Goal: Ask a question

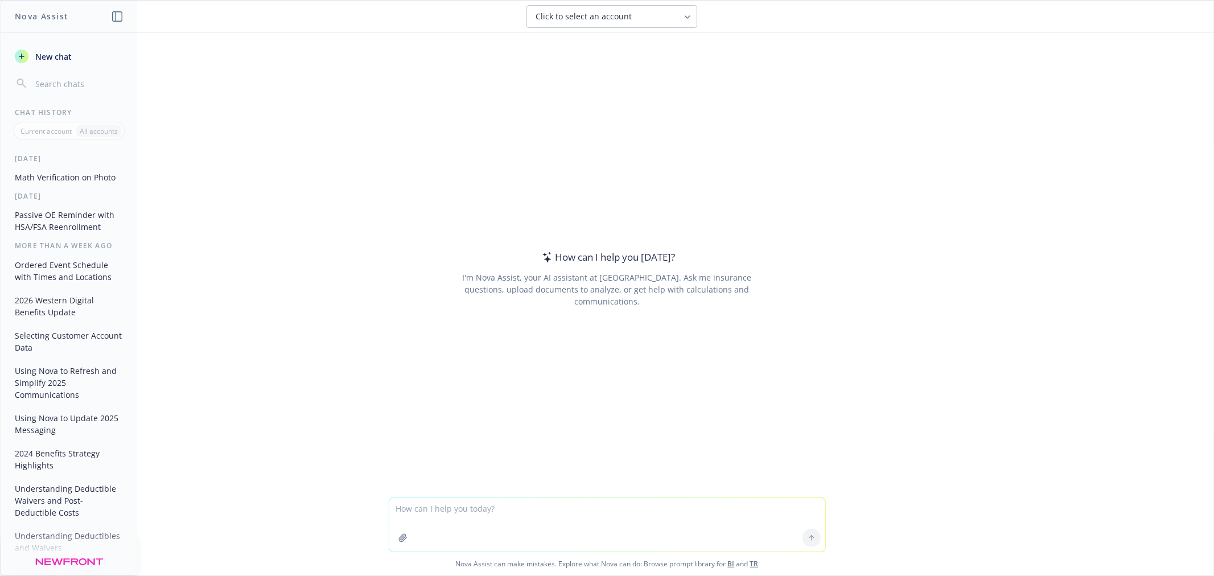
click at [605, 521] on textarea at bounding box center [607, 524] width 436 height 53
type textarea "c an companies give employees schedule C disclosure"
